Goal: Task Accomplishment & Management: Use online tool/utility

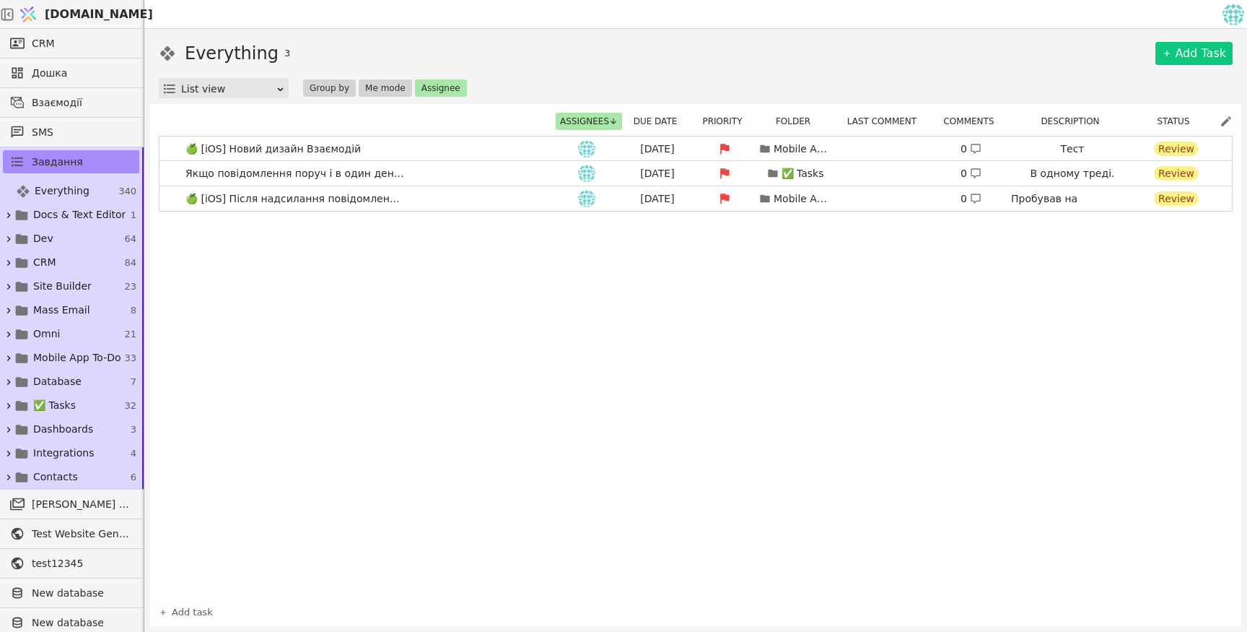
click at [499, 155] on link "🍏 [iOS] Новий дизайн Взаємодій [DATE] Mobile App To-Do 0 Тест Review" at bounding box center [696, 148] width 1073 height 25
click at [504, 154] on body "[DOMAIN_NAME] CRM Дошка Взаємодії SMS Завдання Everything 340 Docs & Text Edito…" at bounding box center [623, 316] width 1247 height 632
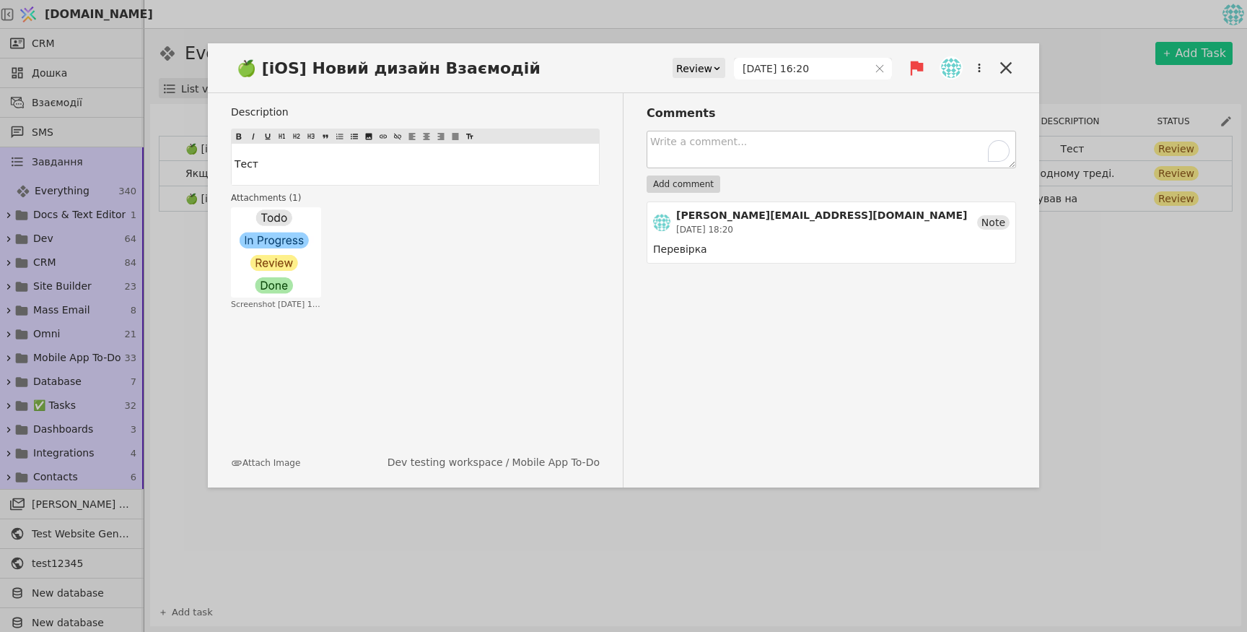
click at [779, 149] on textarea "To enrich screen reader interactions, please activate Accessibility in Grammarl…" at bounding box center [832, 150] width 370 height 38
click at [992, 226] on div "Note" at bounding box center [993, 222] width 32 height 14
click at [679, 248] on div "Перевірка" at bounding box center [831, 249] width 357 height 15
click at [1005, 62] on icon at bounding box center [1006, 68] width 20 height 20
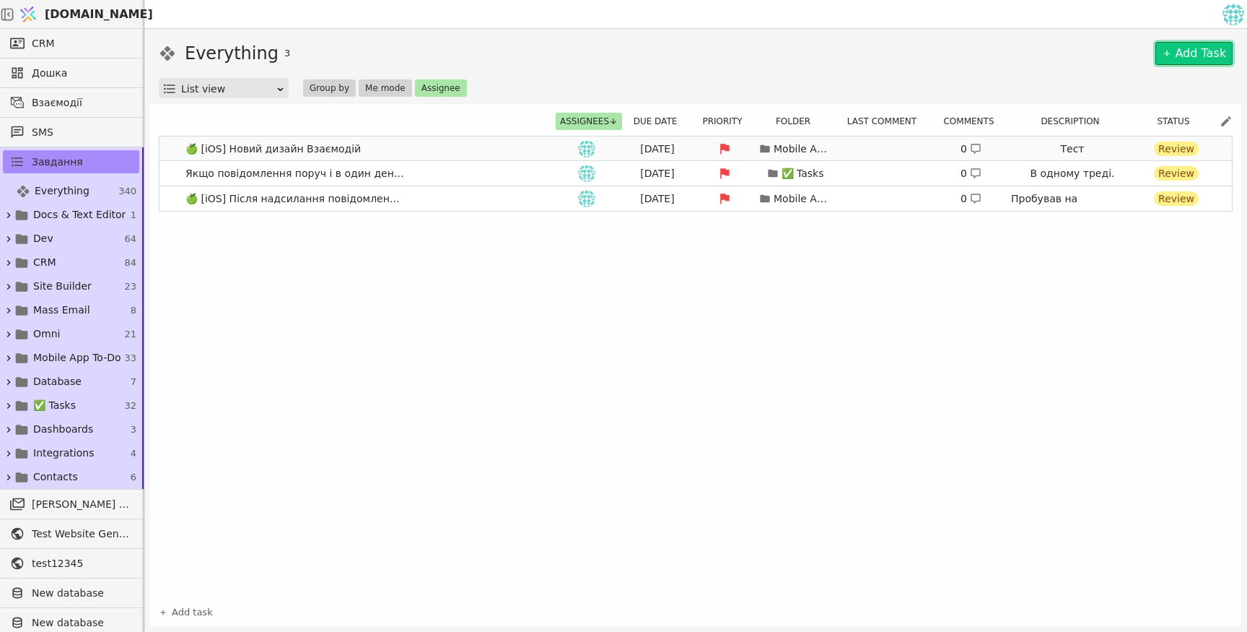
click at [541, 145] on link "🍏 [iOS] Новий дизайн Взаємодій [DATE] Mobile App To-Do 0 Тест Review" at bounding box center [696, 148] width 1073 height 25
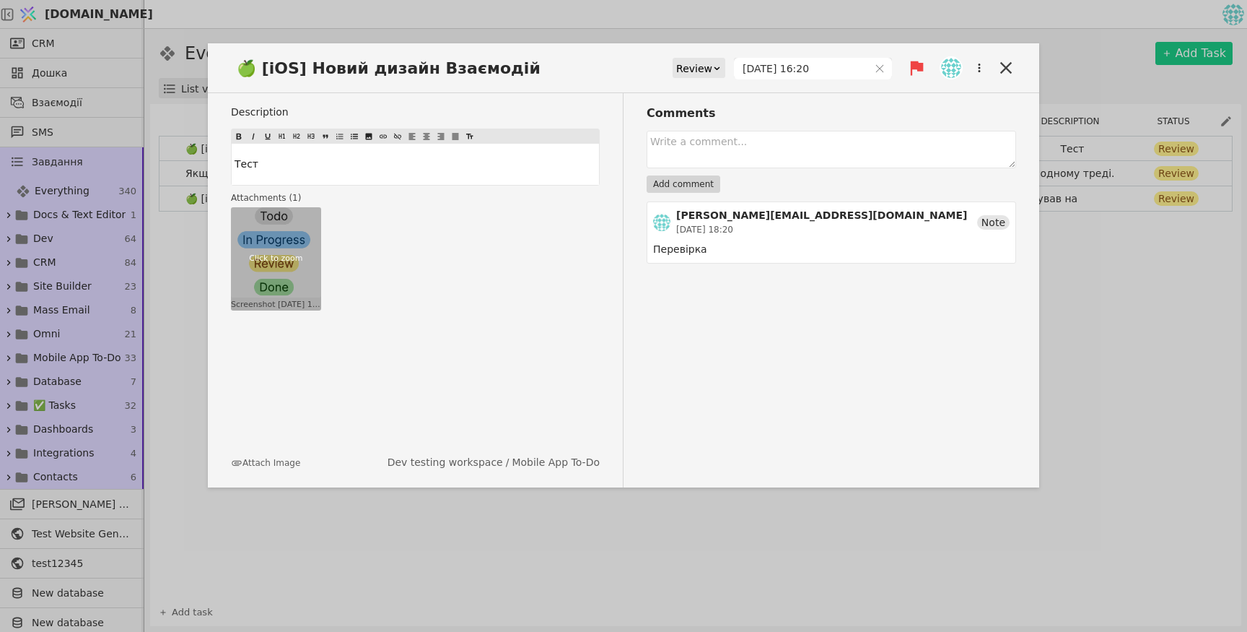
click at [306, 225] on div "Click to zoom" at bounding box center [276, 258] width 90 height 103
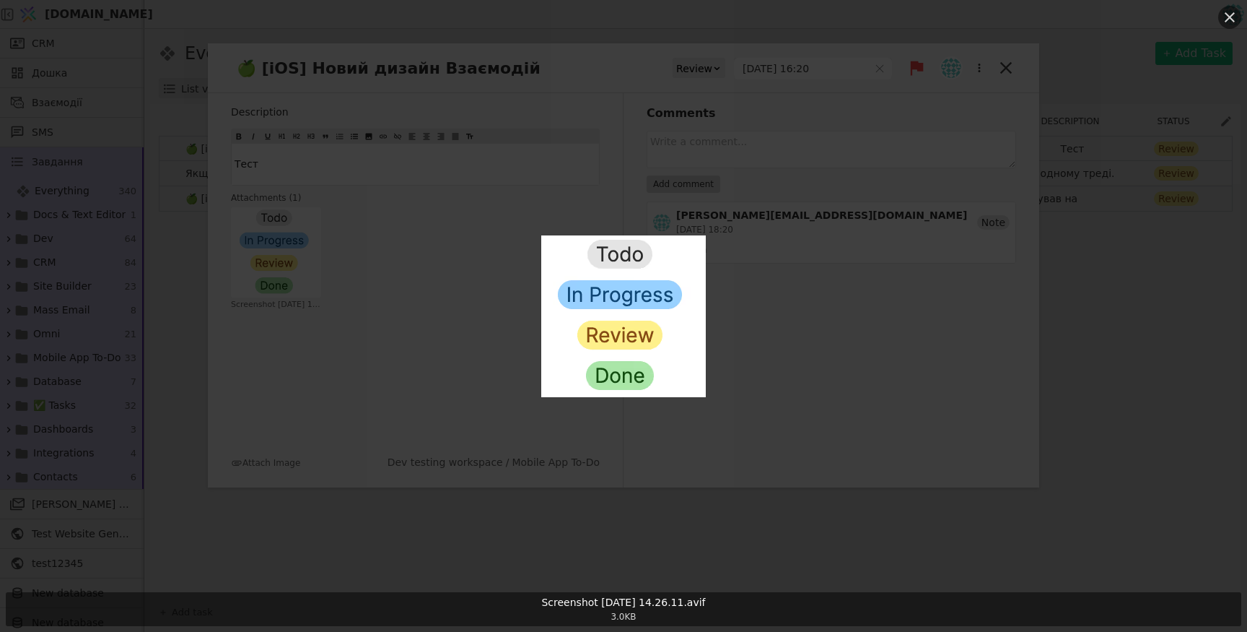
click at [1228, 18] on icon at bounding box center [1230, 17] width 10 height 10
